Goal: Register for event/course

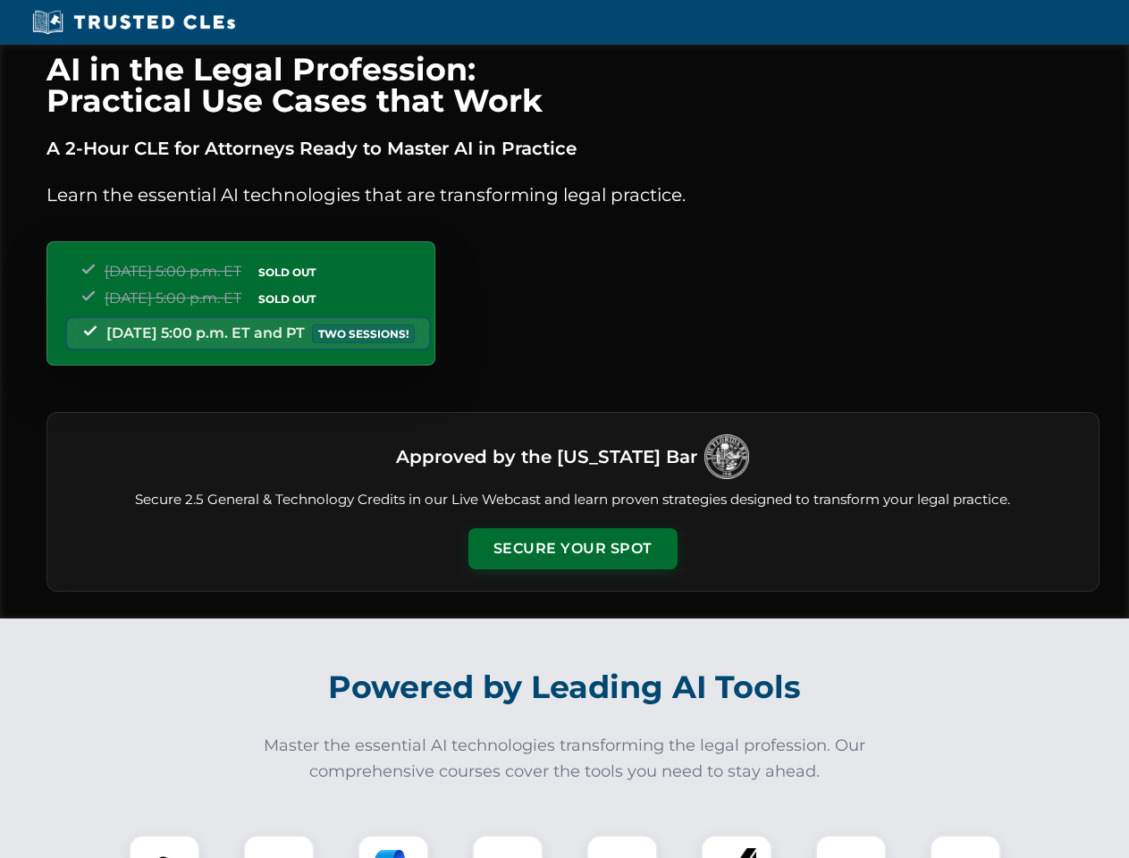
click at [572, 549] on button "Secure Your Spot" at bounding box center [572, 548] width 209 height 41
click at [164, 847] on img at bounding box center [165, 871] width 52 height 52
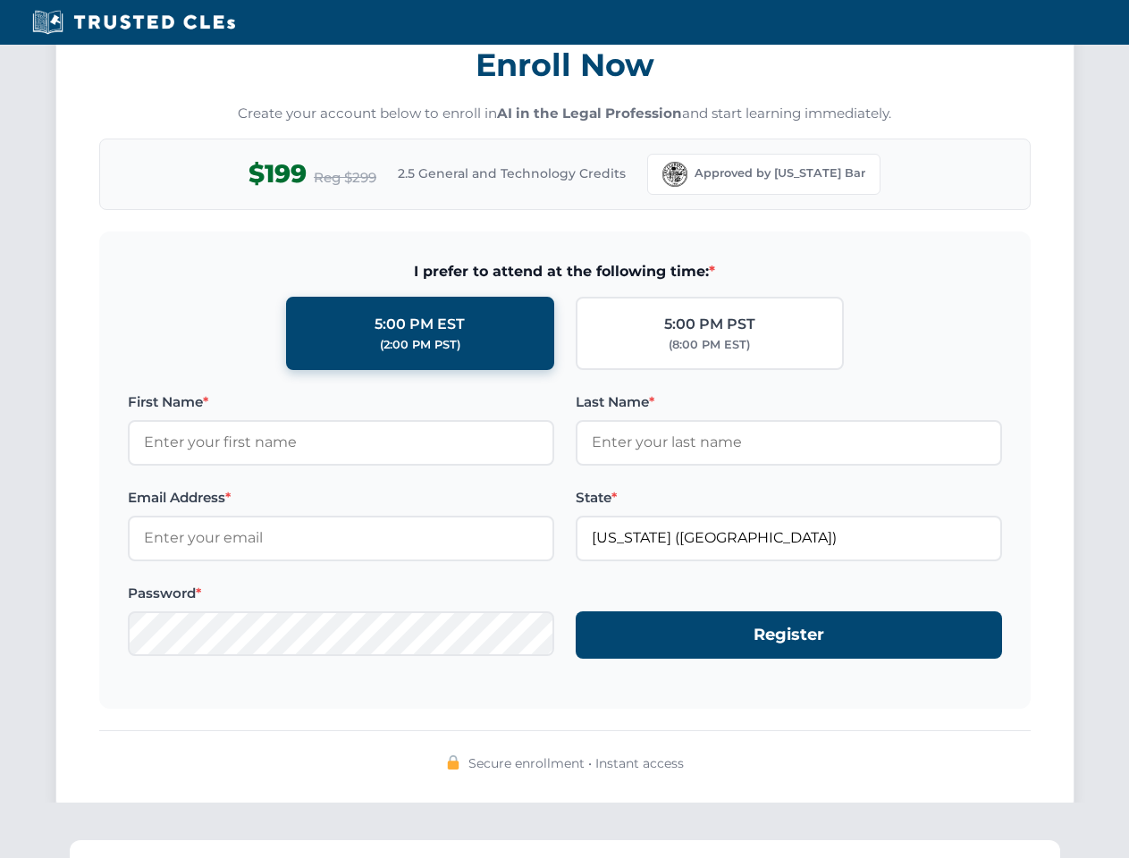
scroll to position [1755, 0]
